Goal: Task Accomplishment & Management: Use online tool/utility

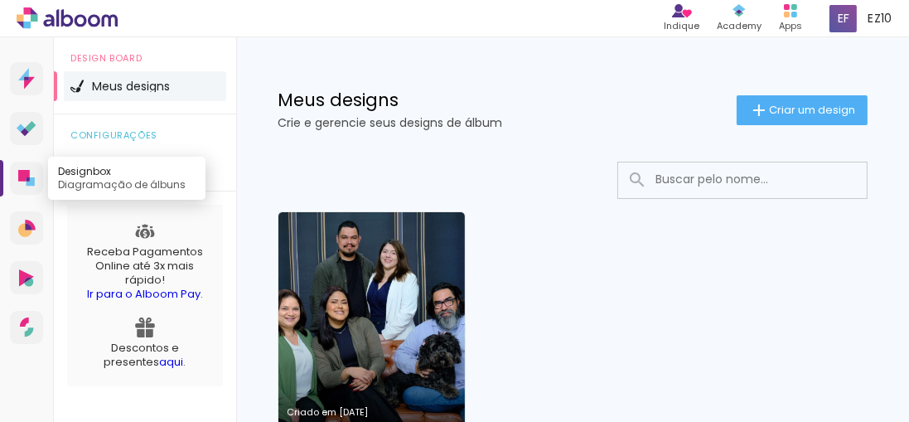
click at [25, 176] on icon at bounding box center [24, 176] width 12 height 12
click at [25, 174] on icon at bounding box center [24, 176] width 12 height 12
click at [15, 174] on link "Designbox Diagramação de álbuns" at bounding box center [26, 178] width 33 height 33
click at [34, 179] on icon at bounding box center [31, 181] width 8 height 8
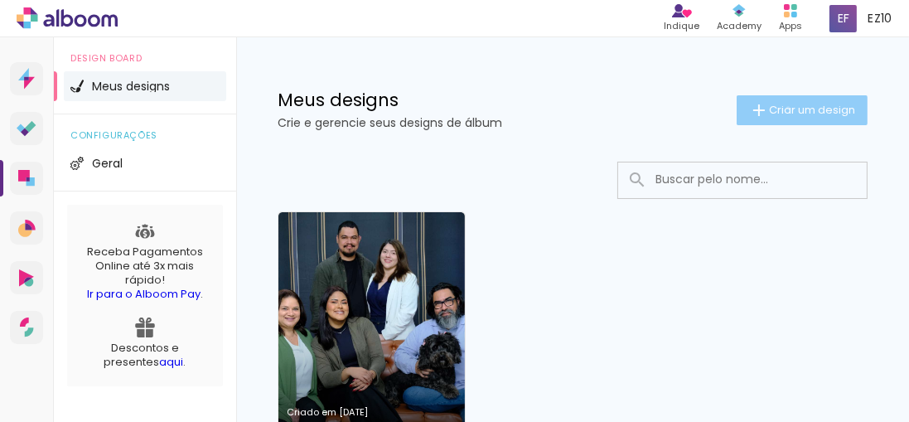
click at [778, 108] on span "Criar um design" at bounding box center [812, 109] width 86 height 11
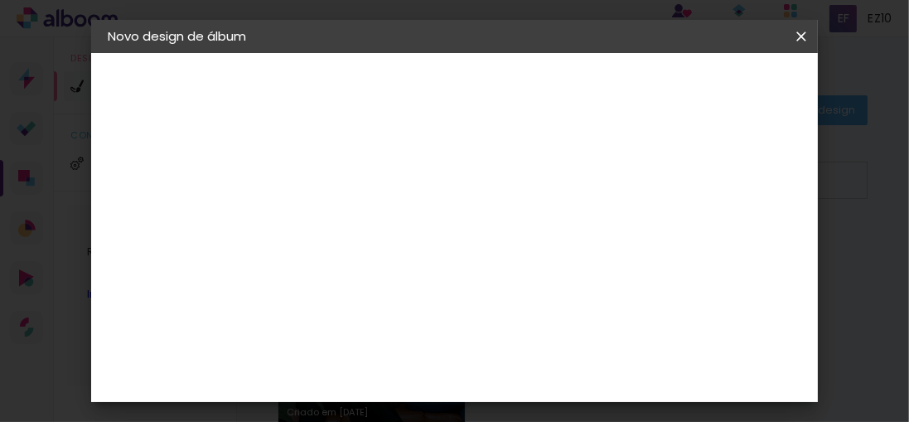
click at [379, 232] on input at bounding box center [379, 223] width 0 height 26
type input "Mayara Costa"
type paper-input "Mayara Costa"
type input "Mayara Costa de Oliveira"
type paper-input "Mayara Costa de Oliveira"
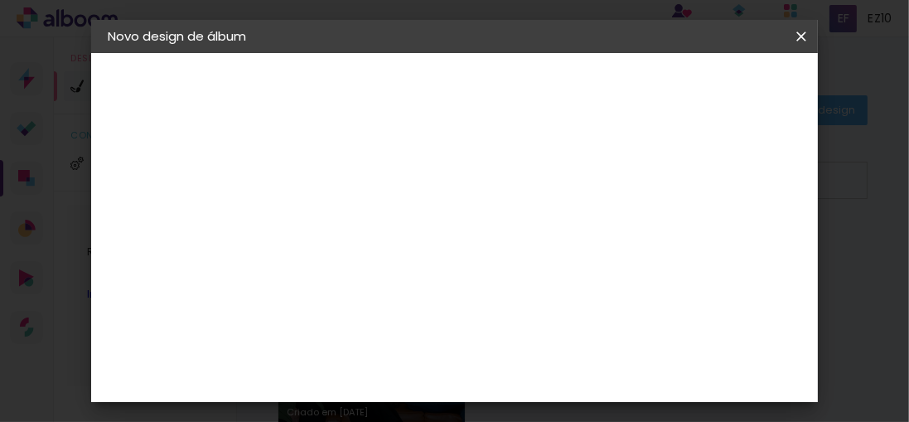
click at [0, 0] on slot "Avançar" at bounding box center [0, 0] width 0 height 0
click at [391, 316] on input at bounding box center [420, 315] width 167 height 21
type input "foto 15"
type paper-input "foto 15"
click at [350, 369] on img at bounding box center [350, 378] width 20 height 20
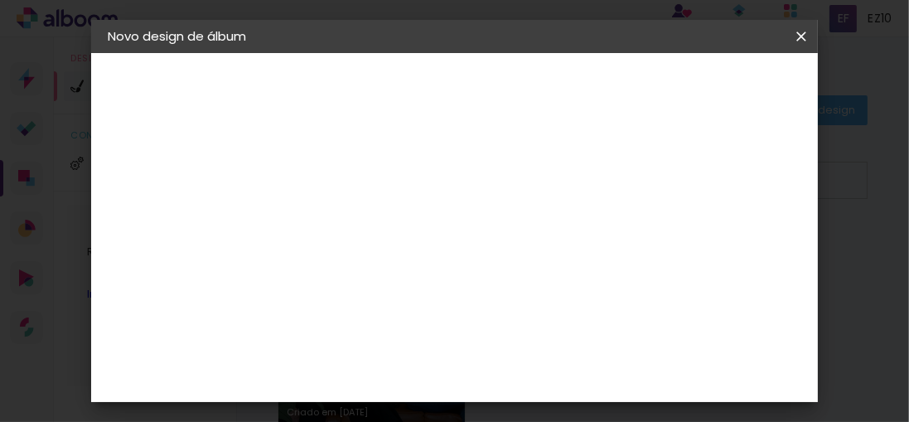
click at [397, 370] on div "Foto 15" at bounding box center [382, 378] width 30 height 27
click at [397, 373] on div "Foto 15" at bounding box center [382, 378] width 30 height 27
click at [0, 0] on slot "Tamanho Livre" at bounding box center [0, 0] width 0 height 0
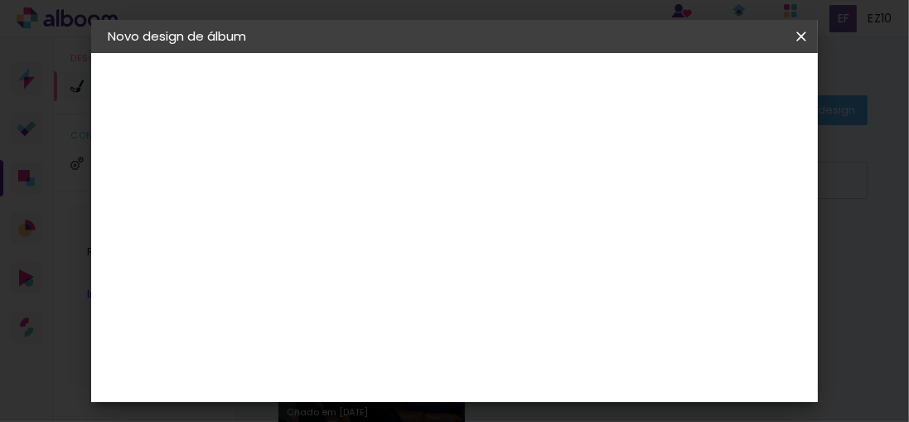
click at [397, 368] on div "Foto 15" at bounding box center [382, 378] width 30 height 27
click at [0, 0] on slot "Avançar" at bounding box center [0, 0] width 0 height 0
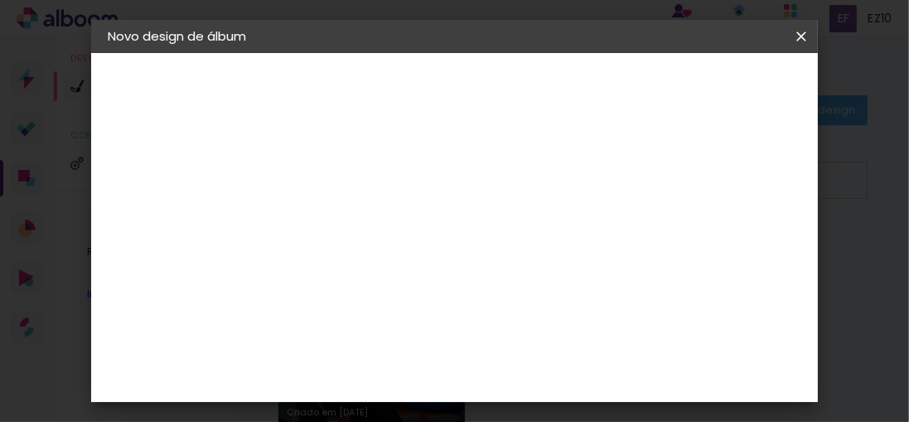
click at [433, 177] on div at bounding box center [425, 181] width 15 height 15
type paper-checkbox "on"
click at [563, 87] on span "Iniciar design" at bounding box center [544, 93] width 38 height 23
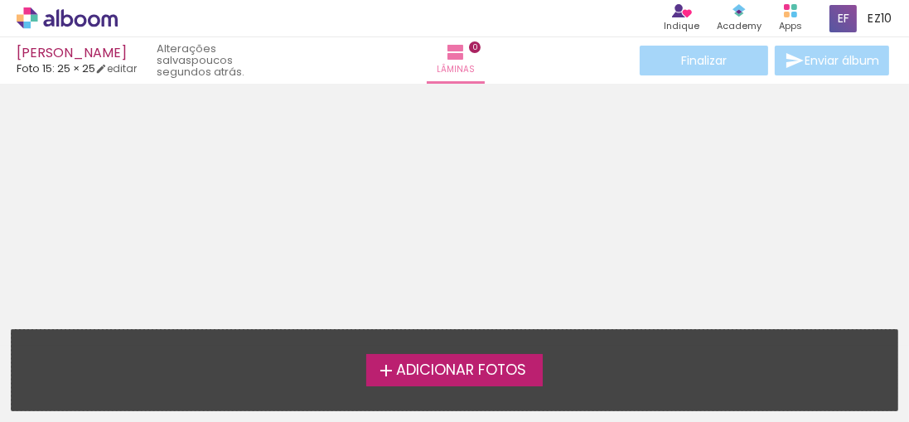
click at [438, 368] on span "Adicionar Fotos" at bounding box center [461, 370] width 130 height 15
click at [0, 0] on input "file" at bounding box center [0, 0] width 0 height 0
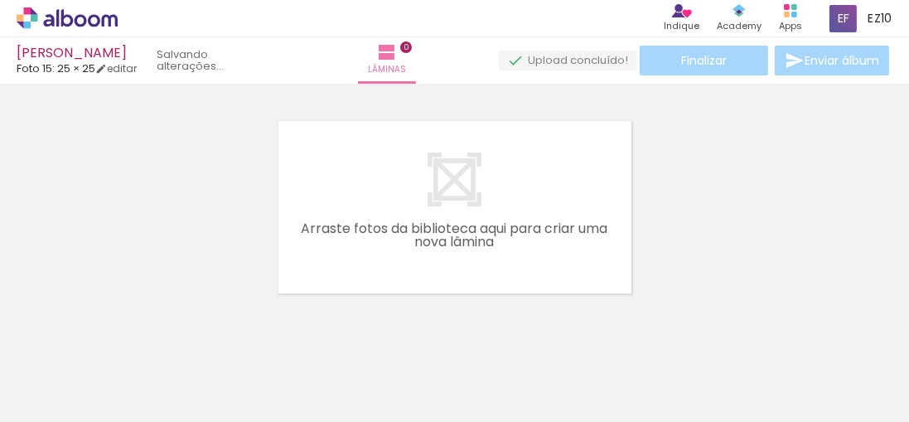
scroll to position [21, 0]
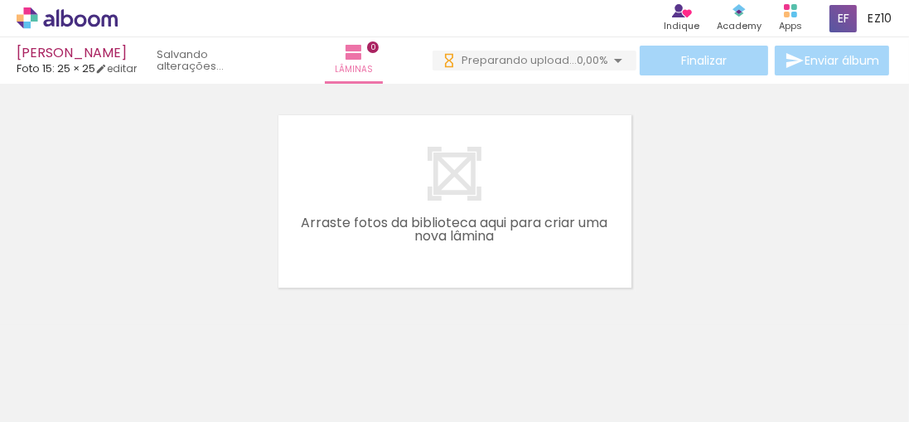
click at [271, 356] on div at bounding box center [258, 366] width 55 height 82
click at [266, 365] on div at bounding box center [258, 366] width 55 height 82
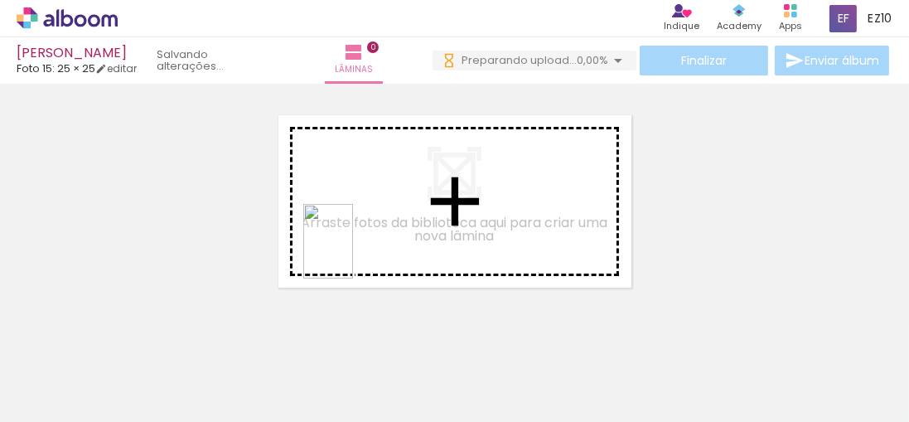
drag, startPoint x: 272, startPoint y: 354, endPoint x: 353, endPoint y: 253, distance: 129.7
click at [353, 253] on quentale-workspace at bounding box center [454, 211] width 909 height 422
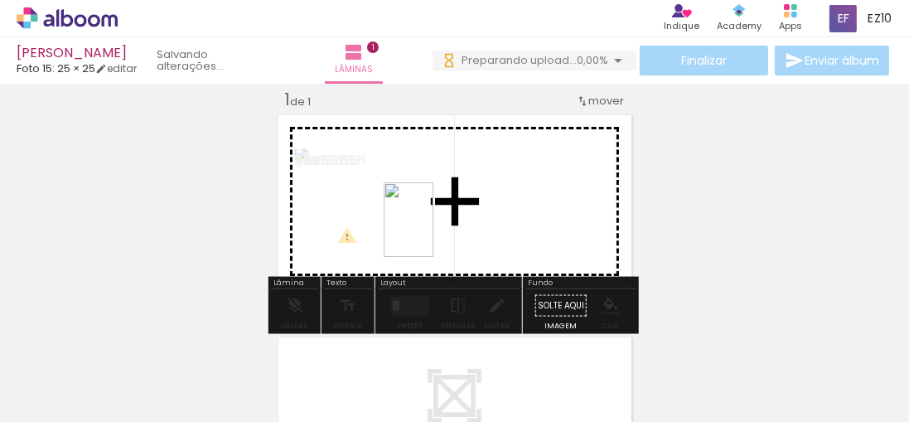
drag, startPoint x: 351, startPoint y: 384, endPoint x: 432, endPoint y: 233, distance: 171.6
click at [432, 233] on quentale-workspace at bounding box center [454, 211] width 909 height 422
drag, startPoint x: 456, startPoint y: 368, endPoint x: 491, endPoint y: 196, distance: 175.2
click at [491, 195] on quentale-workspace at bounding box center [454, 211] width 909 height 422
drag, startPoint x: 553, startPoint y: 379, endPoint x: 481, endPoint y: 246, distance: 150.5
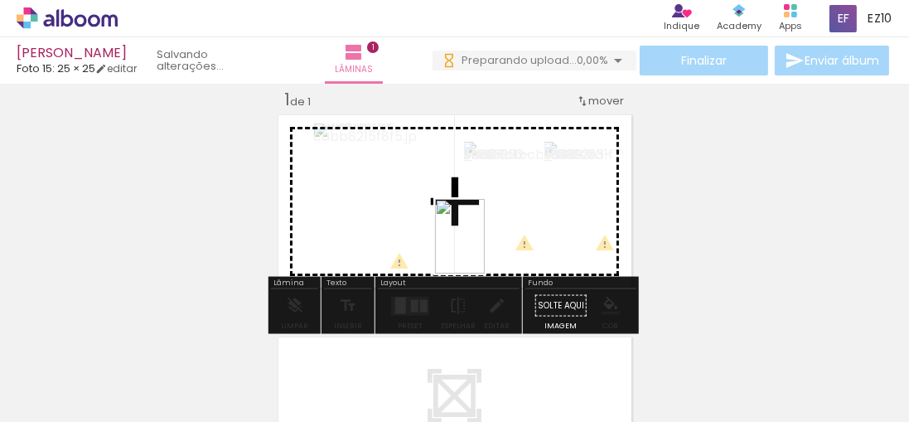
click at [482, 246] on quentale-workspace at bounding box center [454, 211] width 909 height 422
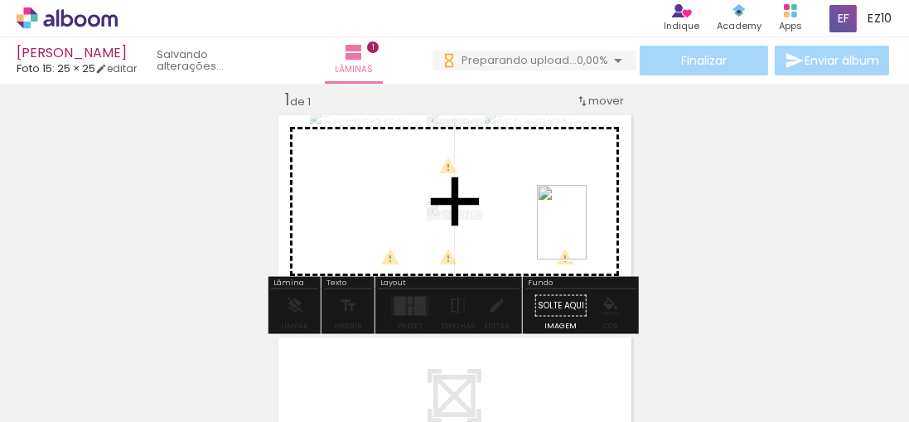
drag, startPoint x: 631, startPoint y: 373, endPoint x: 587, endPoint y: 235, distance: 145.4
click at [587, 235] on quentale-workspace at bounding box center [454, 211] width 909 height 422
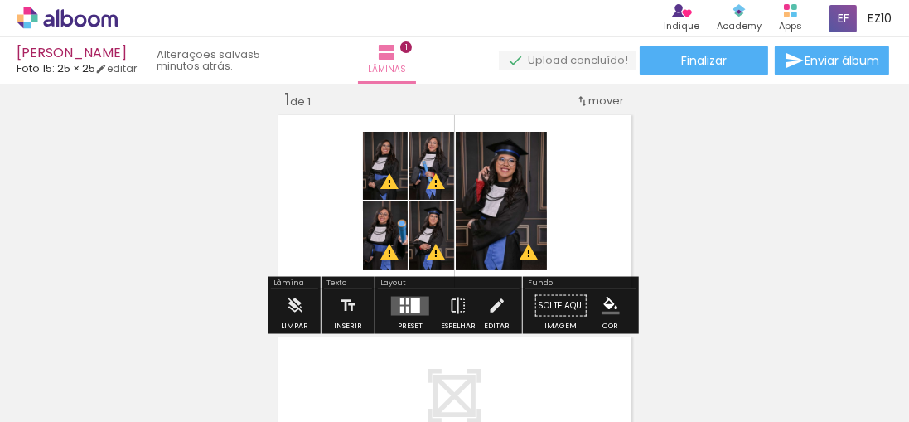
click at [50, 404] on span "Adicionar Fotos" at bounding box center [59, 399] width 50 height 18
click at [0, 0] on input "file" at bounding box center [0, 0] width 0 height 0
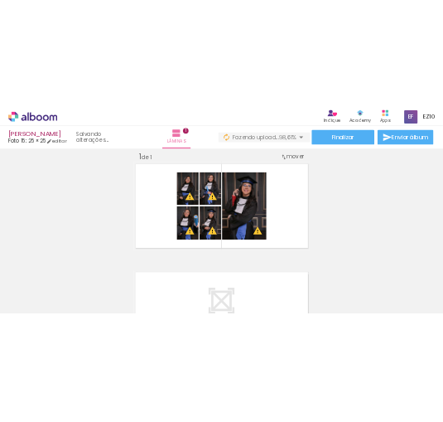
scroll to position [0, 5913]
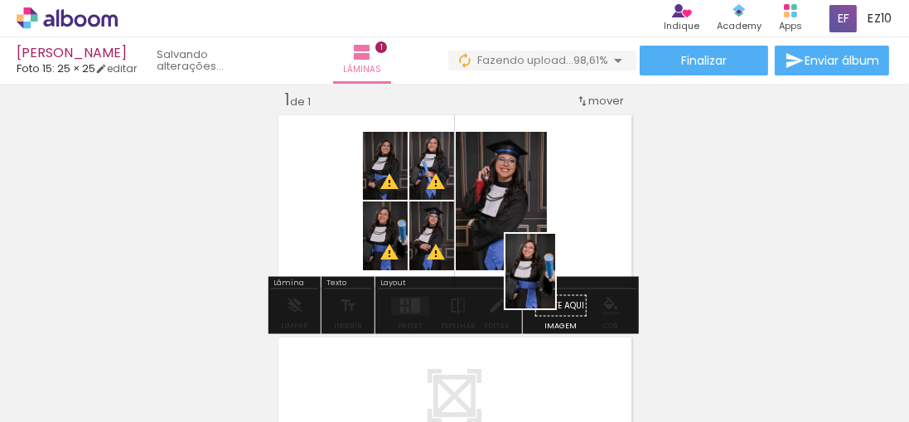
drag, startPoint x: 861, startPoint y: 389, endPoint x: 555, endPoint y: 283, distance: 323.4
click at [555, 283] on quentale-workspace at bounding box center [454, 211] width 909 height 422
click at [555, 283] on div "Fundo" at bounding box center [580, 284] width 111 height 10
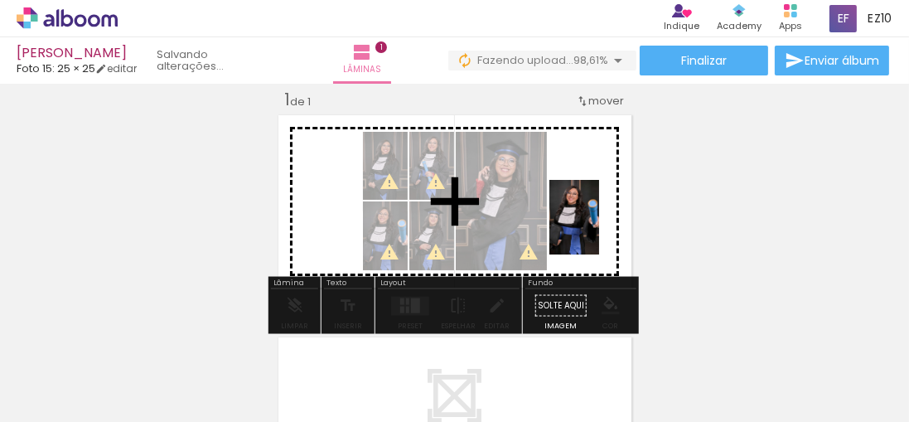
drag, startPoint x: 854, startPoint y: 371, endPoint x: 585, endPoint y: 228, distance: 305.1
